Goal: Find contact information: Find contact information

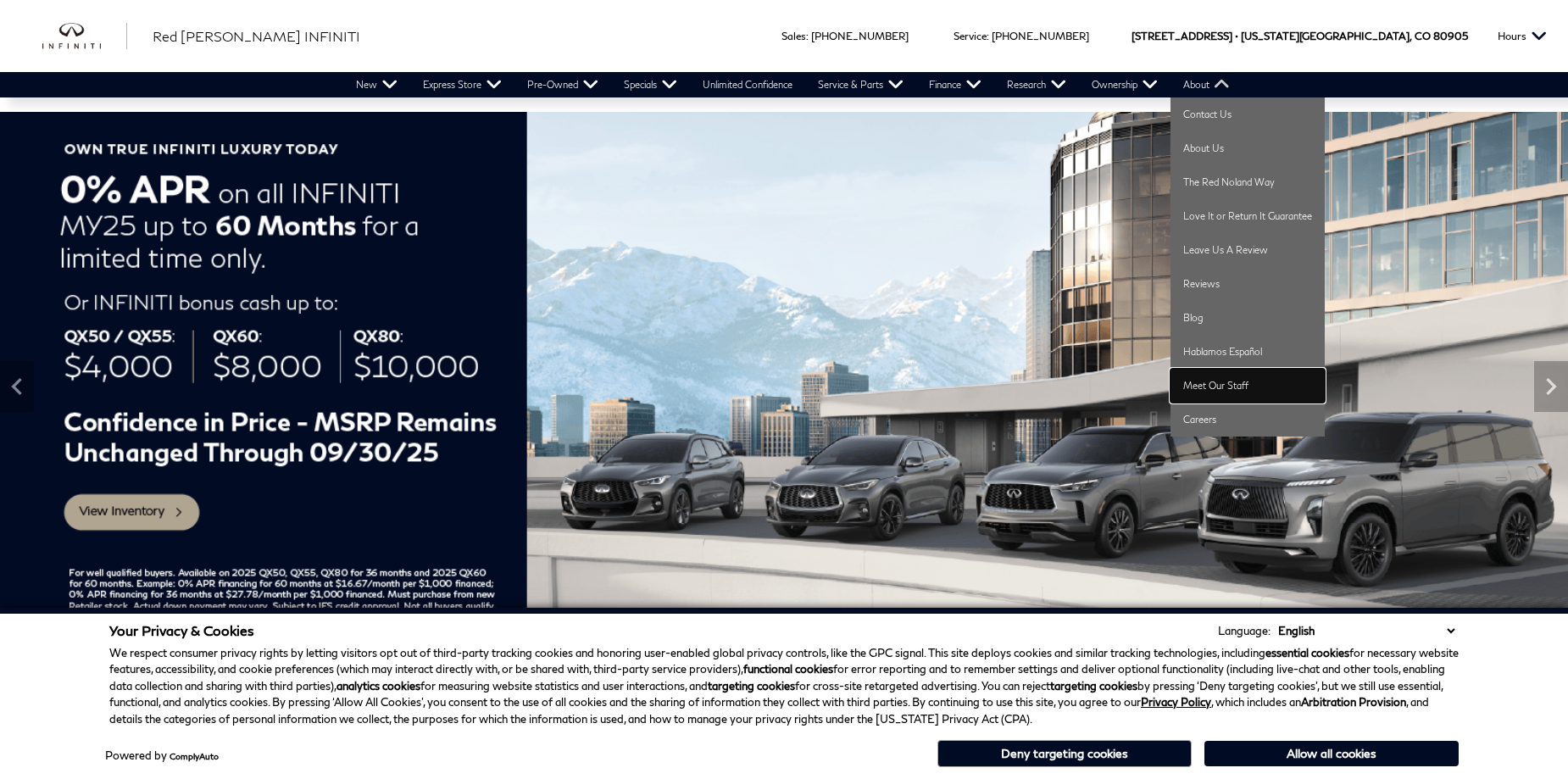
click at [1209, 389] on link "Meet Our Staff" at bounding box center [1247, 386] width 154 height 34
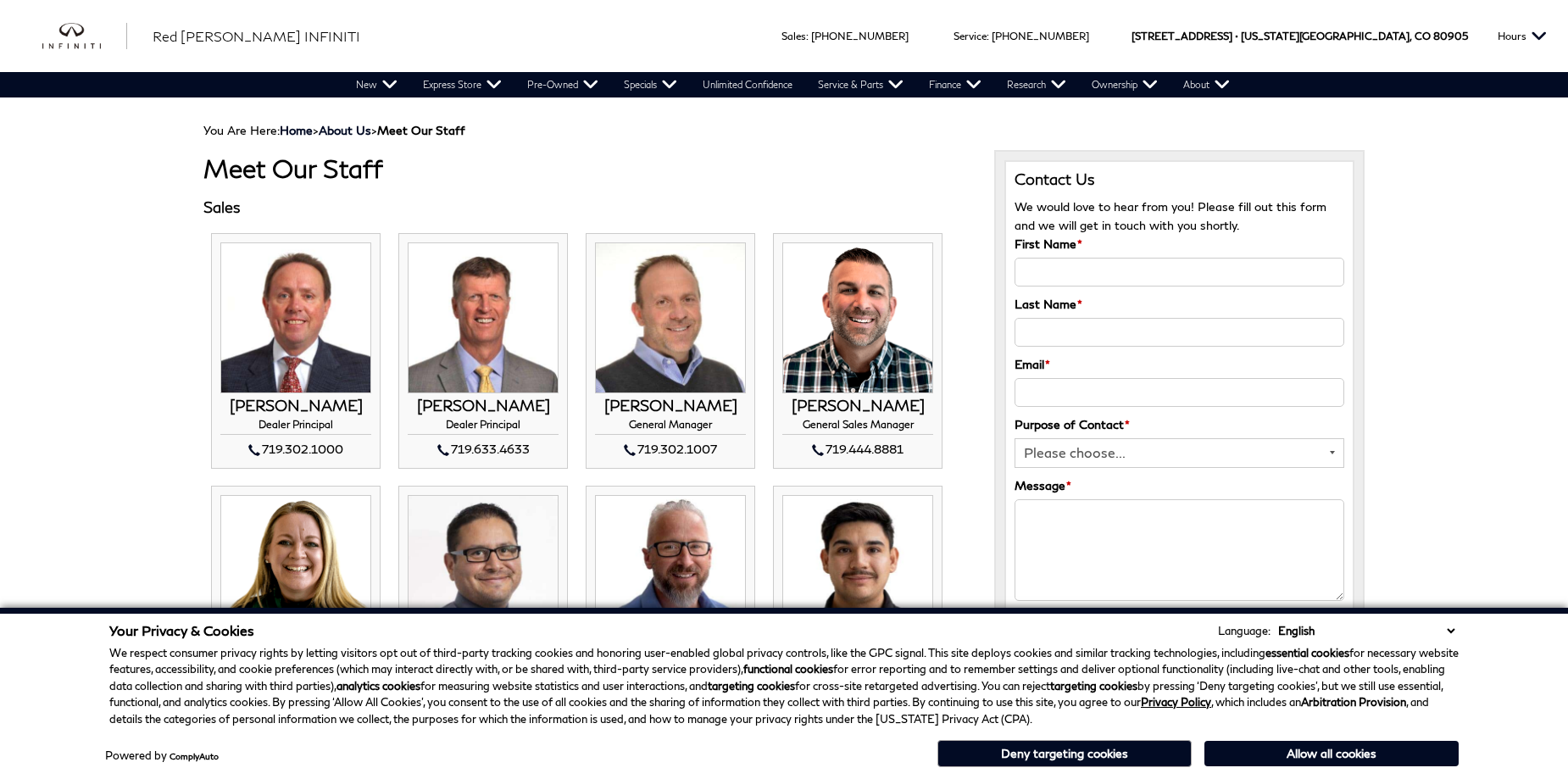
click at [637, 402] on h3 "[PERSON_NAME]" at bounding box center [670, 405] width 150 height 17
copy h3 "[PERSON_NAME]"
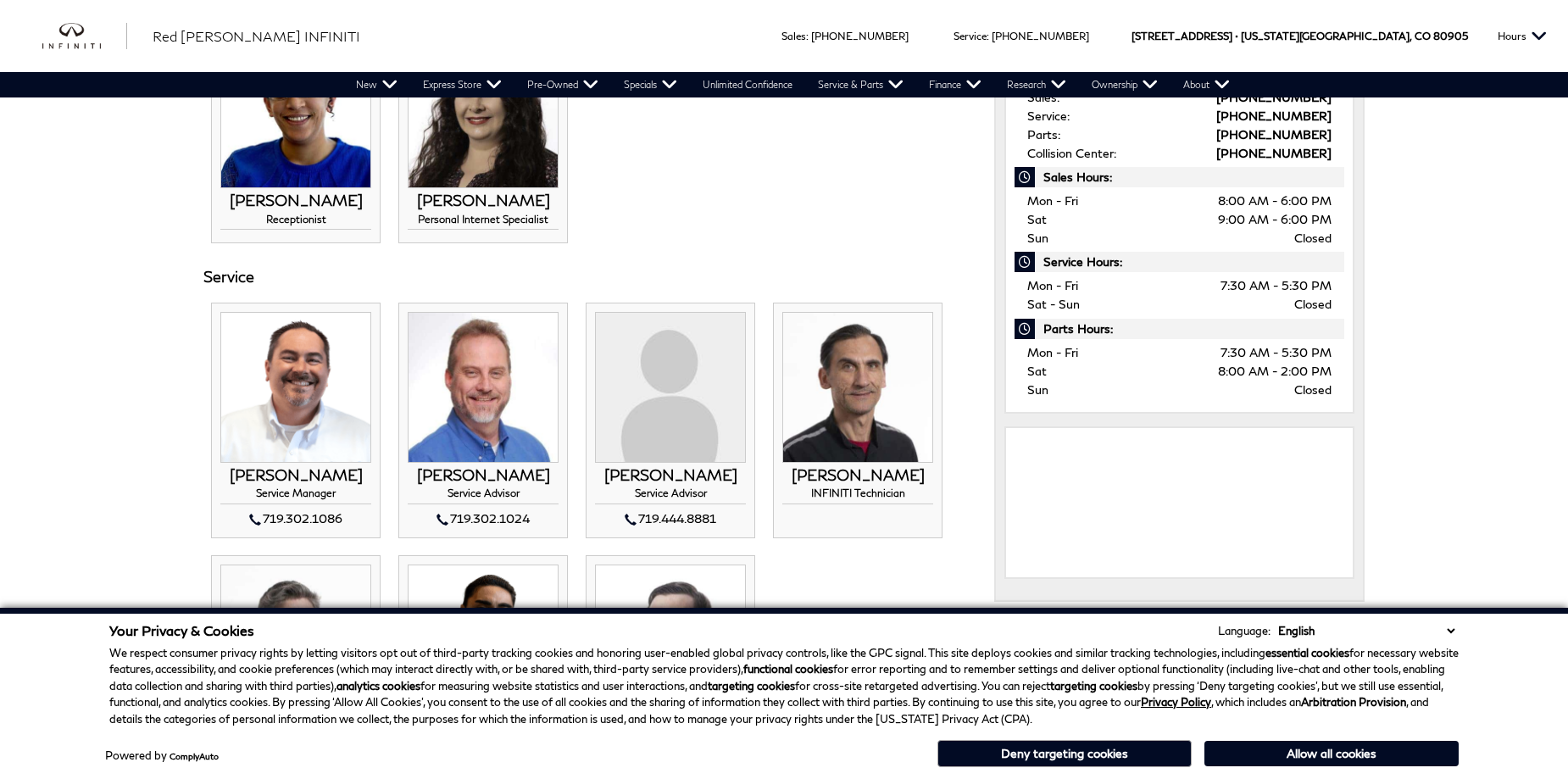
scroll to position [778, 0]
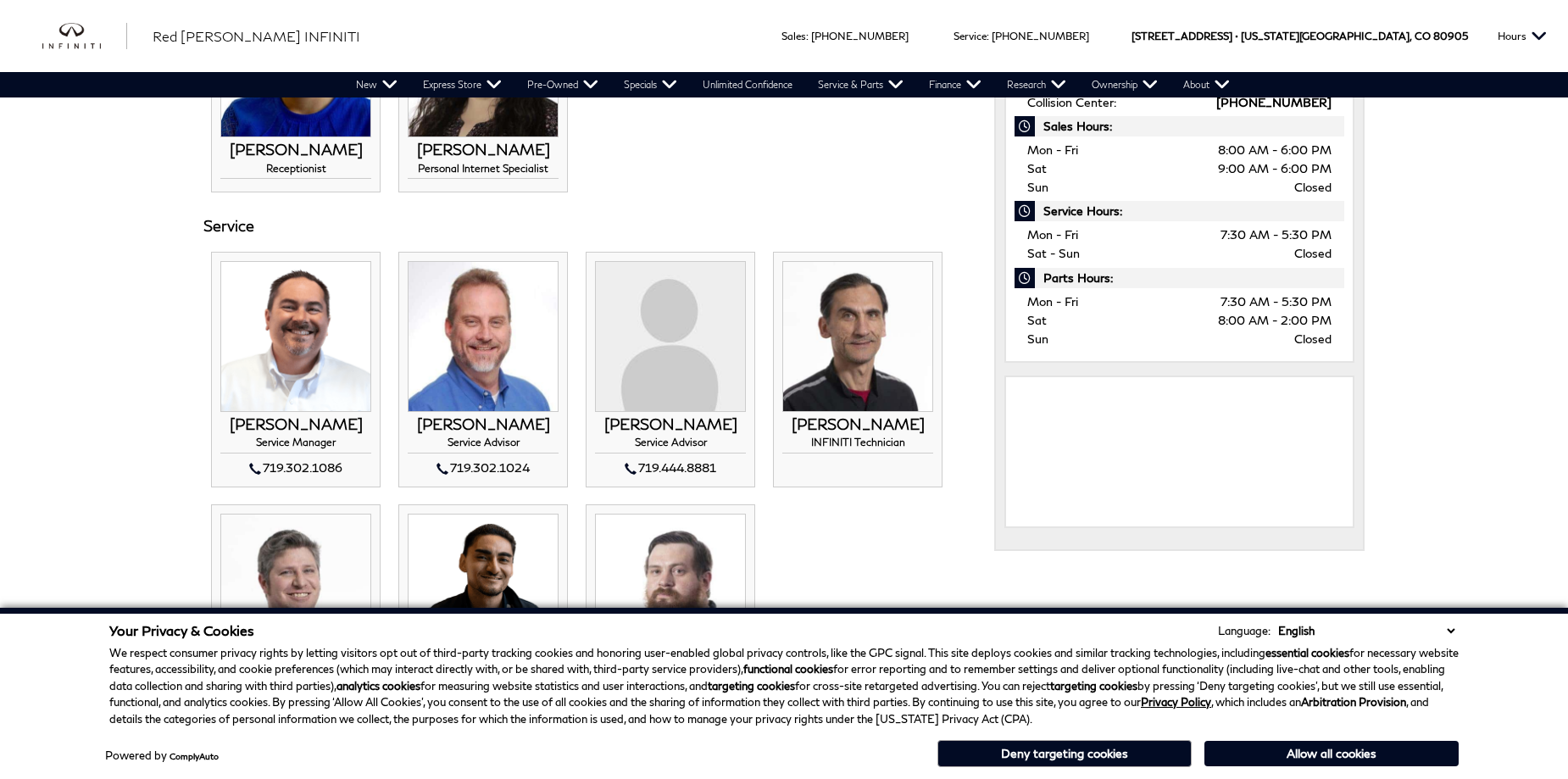
click at [265, 425] on h3 "[PERSON_NAME]" at bounding box center [295, 424] width 150 height 17
copy h3 "[PERSON_NAME]"
